Goal: Find specific page/section: Find specific page/section

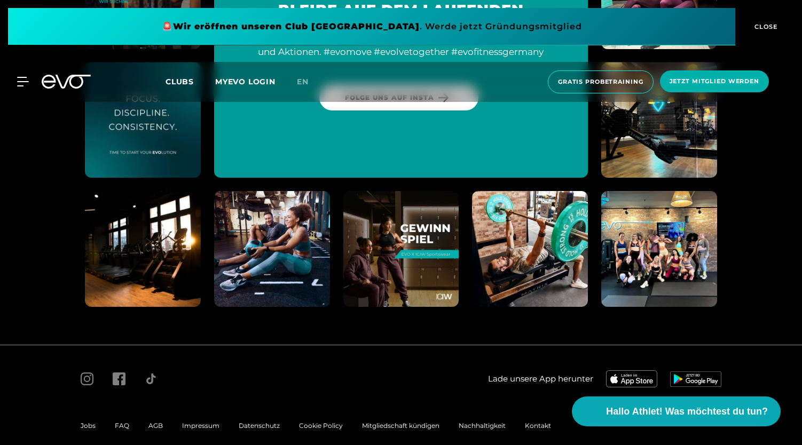
click at [202, 422] on span "Impressum" at bounding box center [200, 426] width 37 height 8
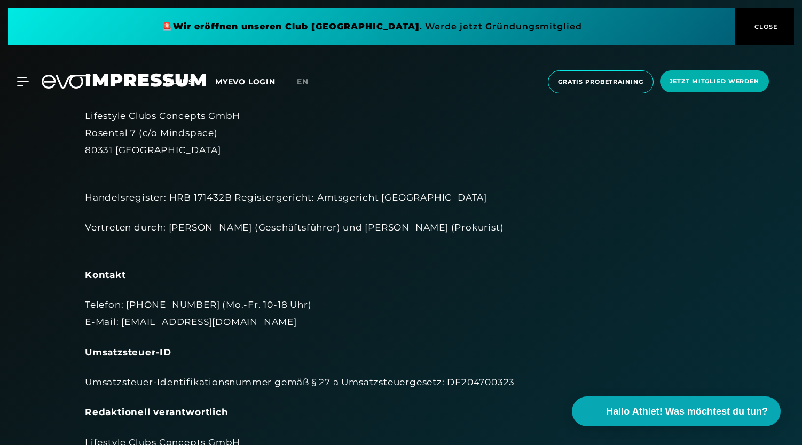
click at [58, 80] on icon at bounding box center [73, 82] width 35 height 14
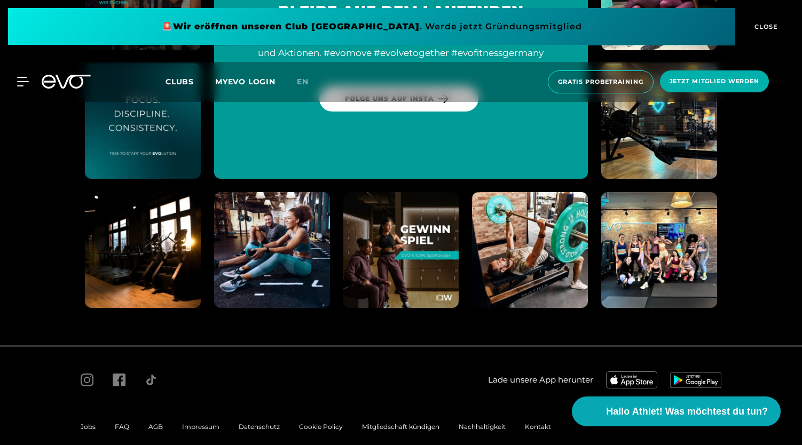
scroll to position [5999, 0]
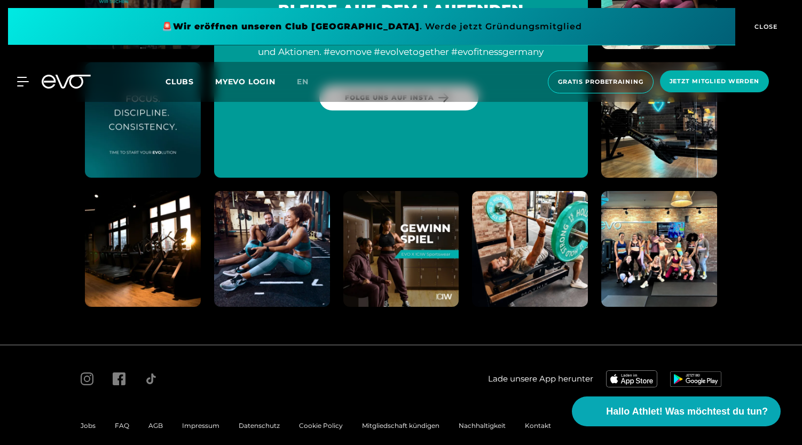
click at [201, 422] on span "Impressum" at bounding box center [200, 426] width 37 height 8
